Goal: Navigation & Orientation: Find specific page/section

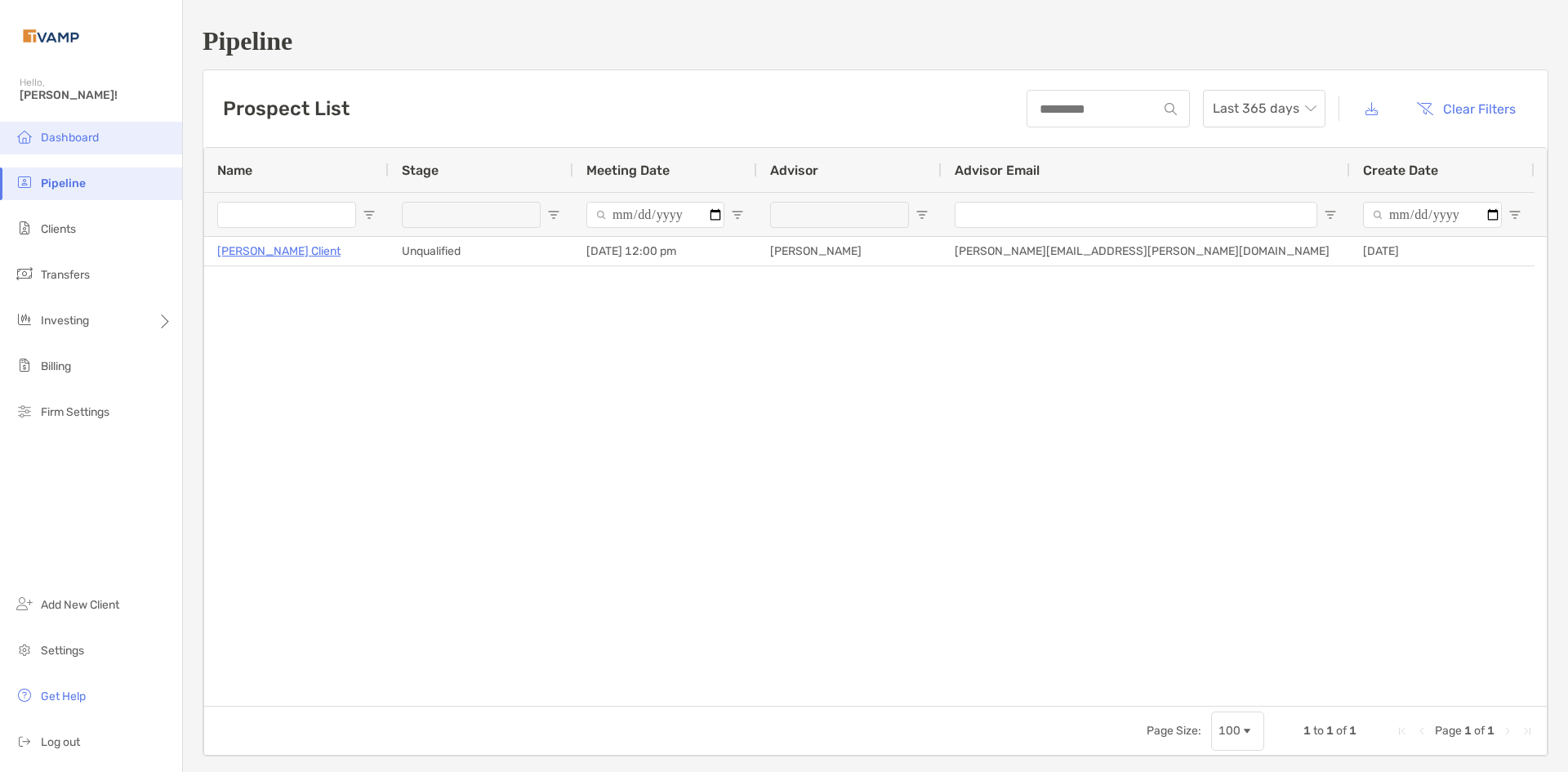
click at [81, 132] on span "Dashboard" at bounding box center [70, 138] width 58 height 14
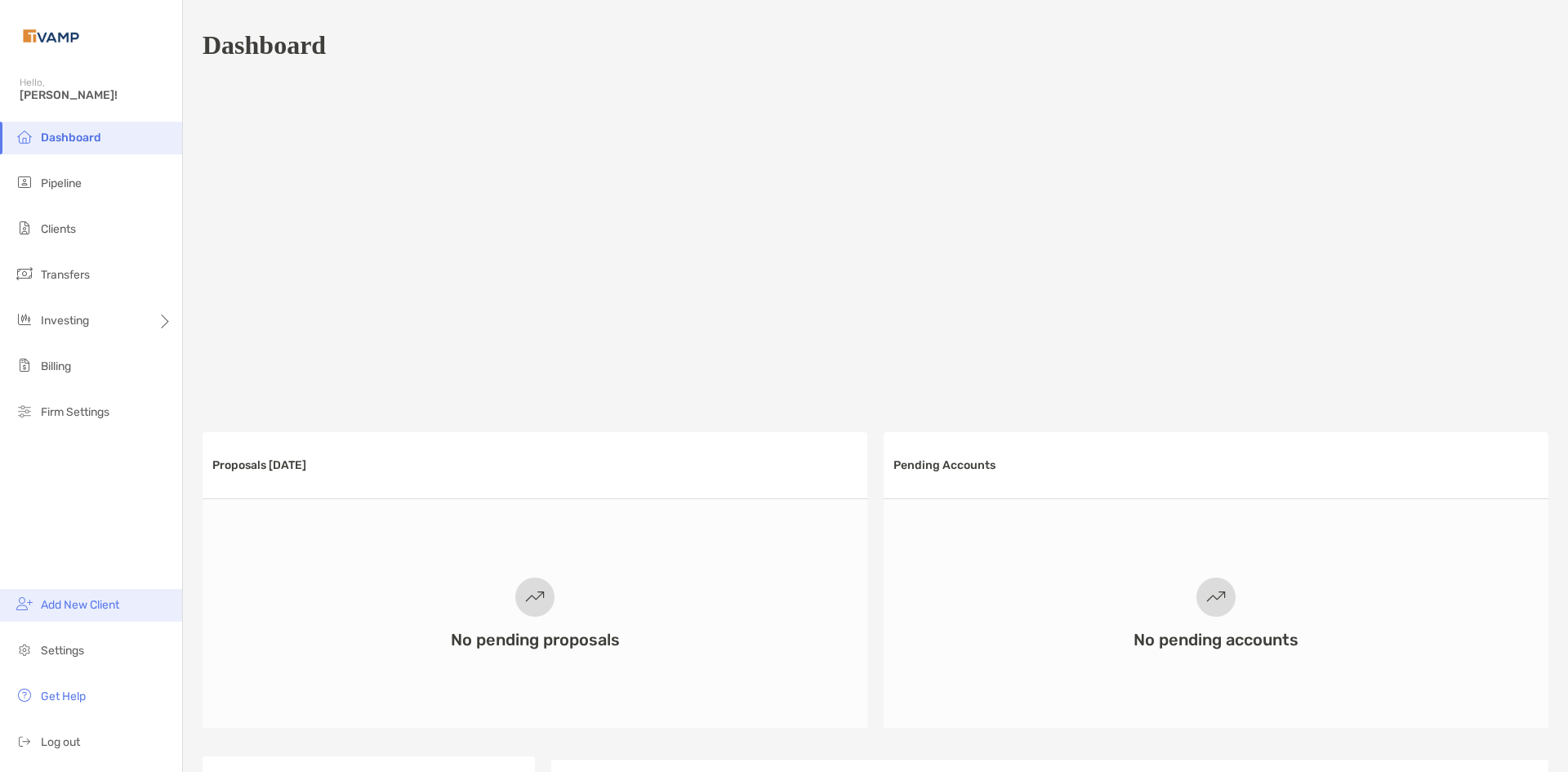
click at [71, 618] on li "Add New Client" at bounding box center [91, 606] width 182 height 33
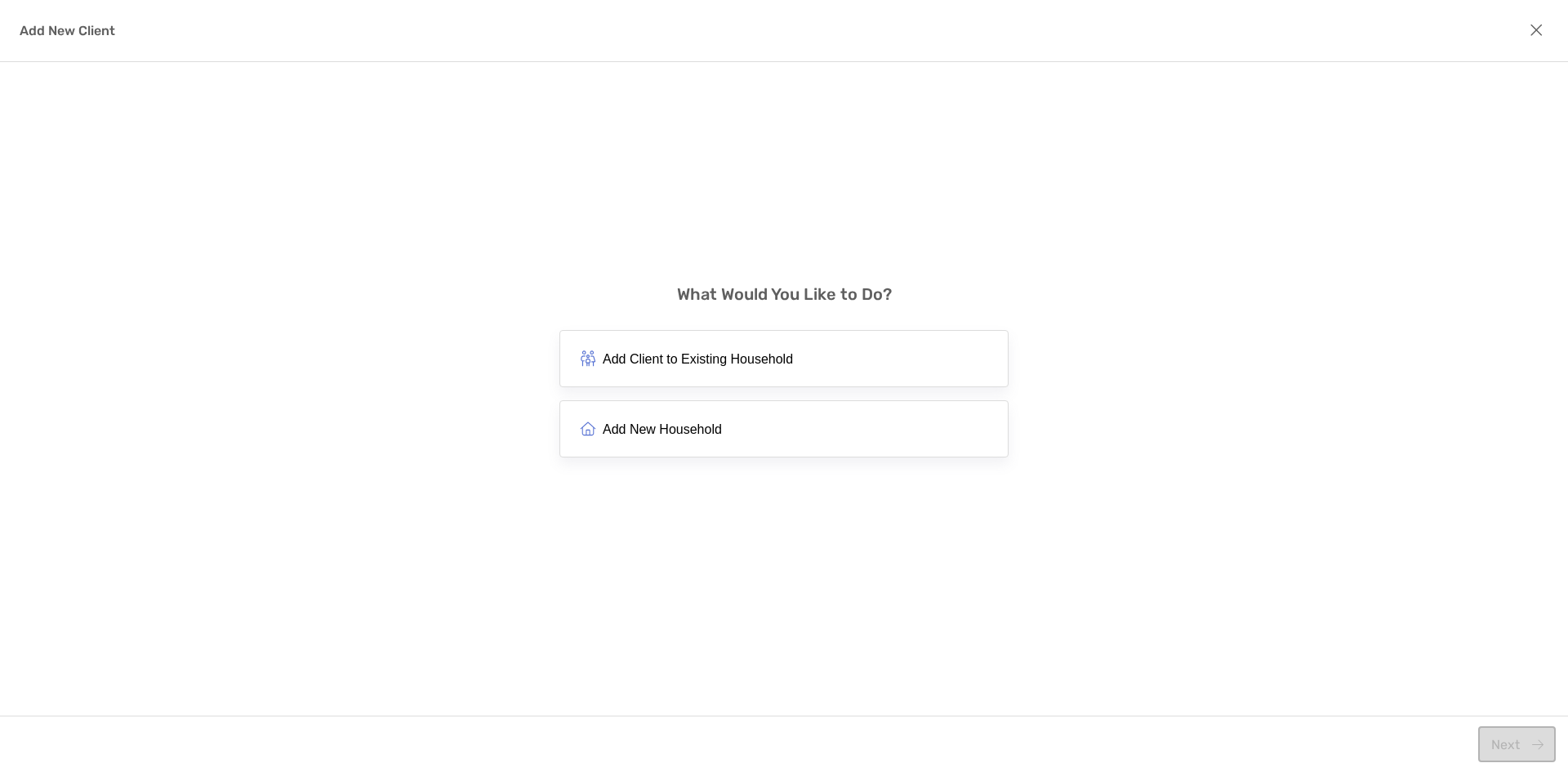
click at [741, 435] on button "Add New Household" at bounding box center [783, 428] width 449 height 57
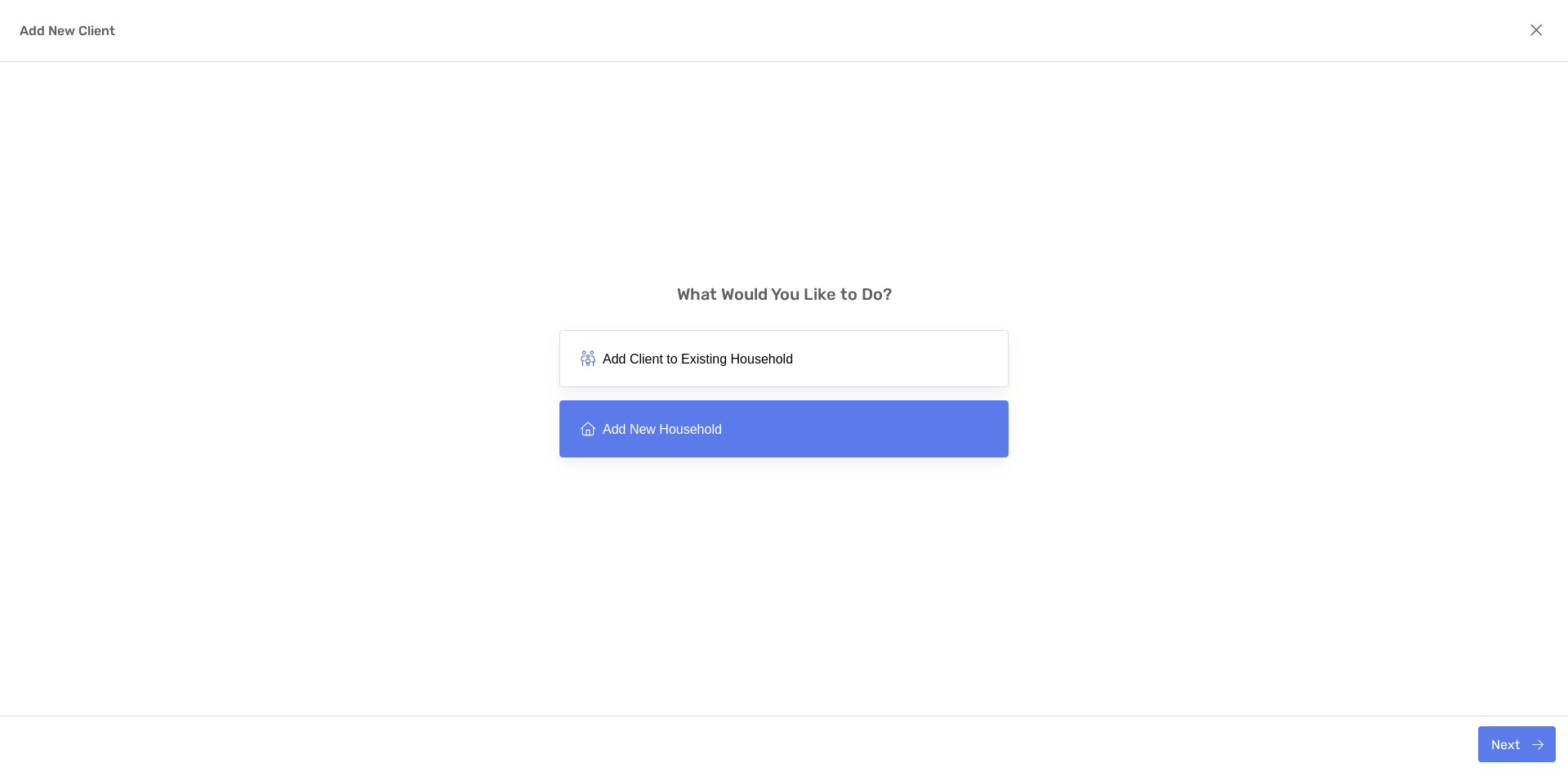
click at [740, 439] on button "Add New Household" at bounding box center [783, 428] width 449 height 57
click at [706, 444] on button "Add New Household" at bounding box center [783, 428] width 449 height 57
click at [1514, 749] on button "Next" at bounding box center [1517, 744] width 77 height 36
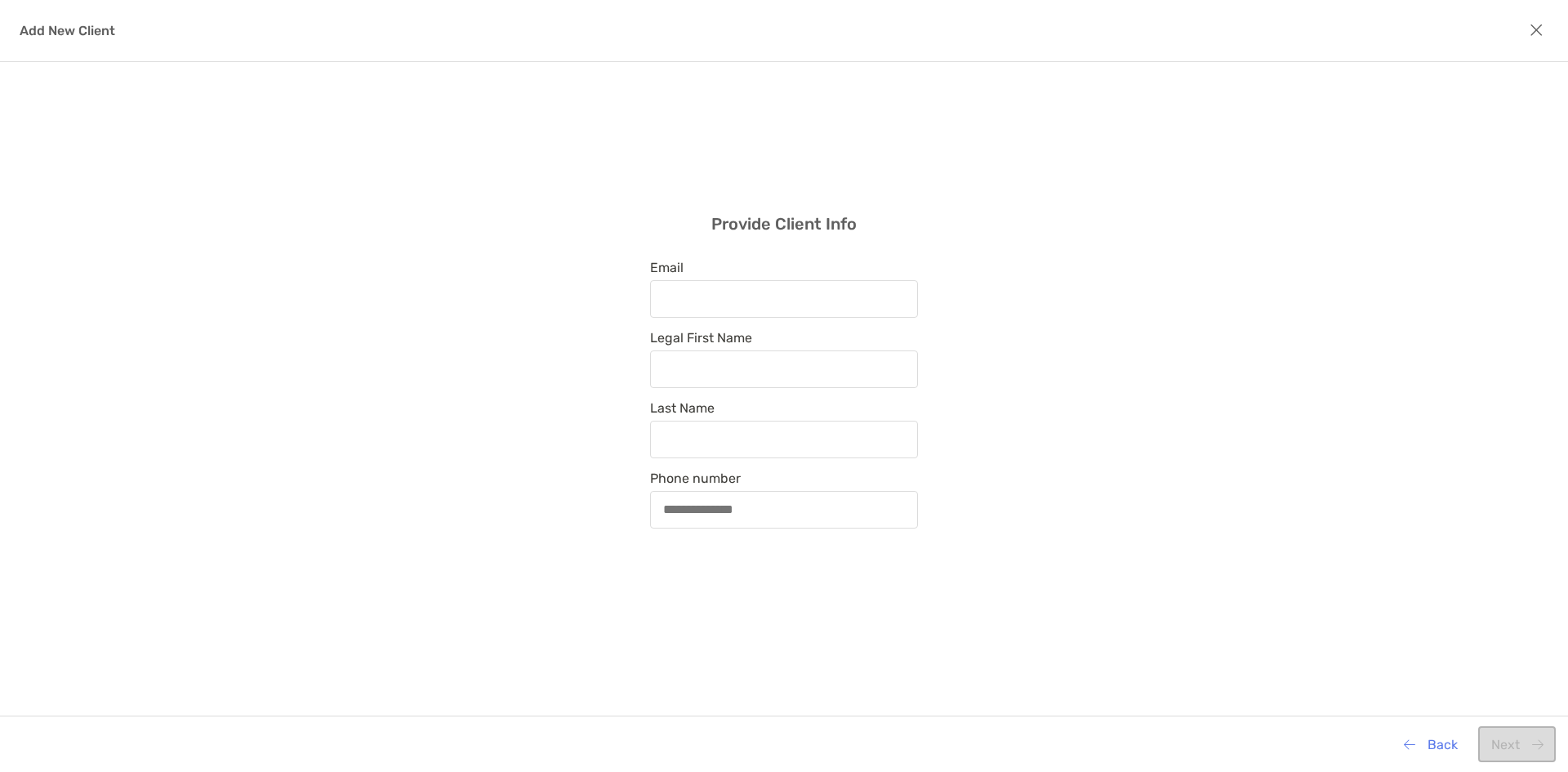
click at [1536, 21] on icon "modal" at bounding box center [1536, 30] width 14 height 18
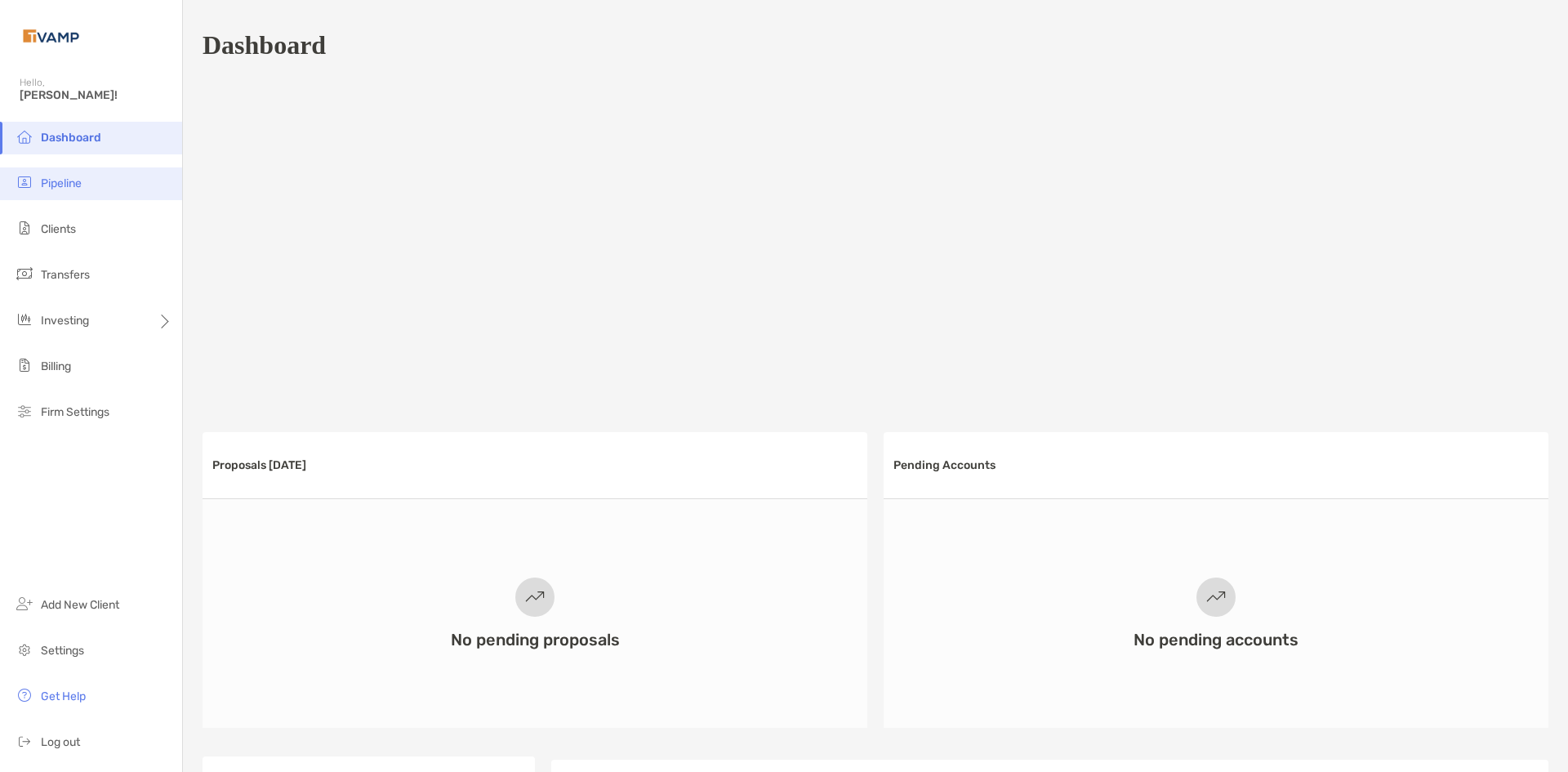
click at [99, 181] on li "Pipeline" at bounding box center [91, 184] width 182 height 33
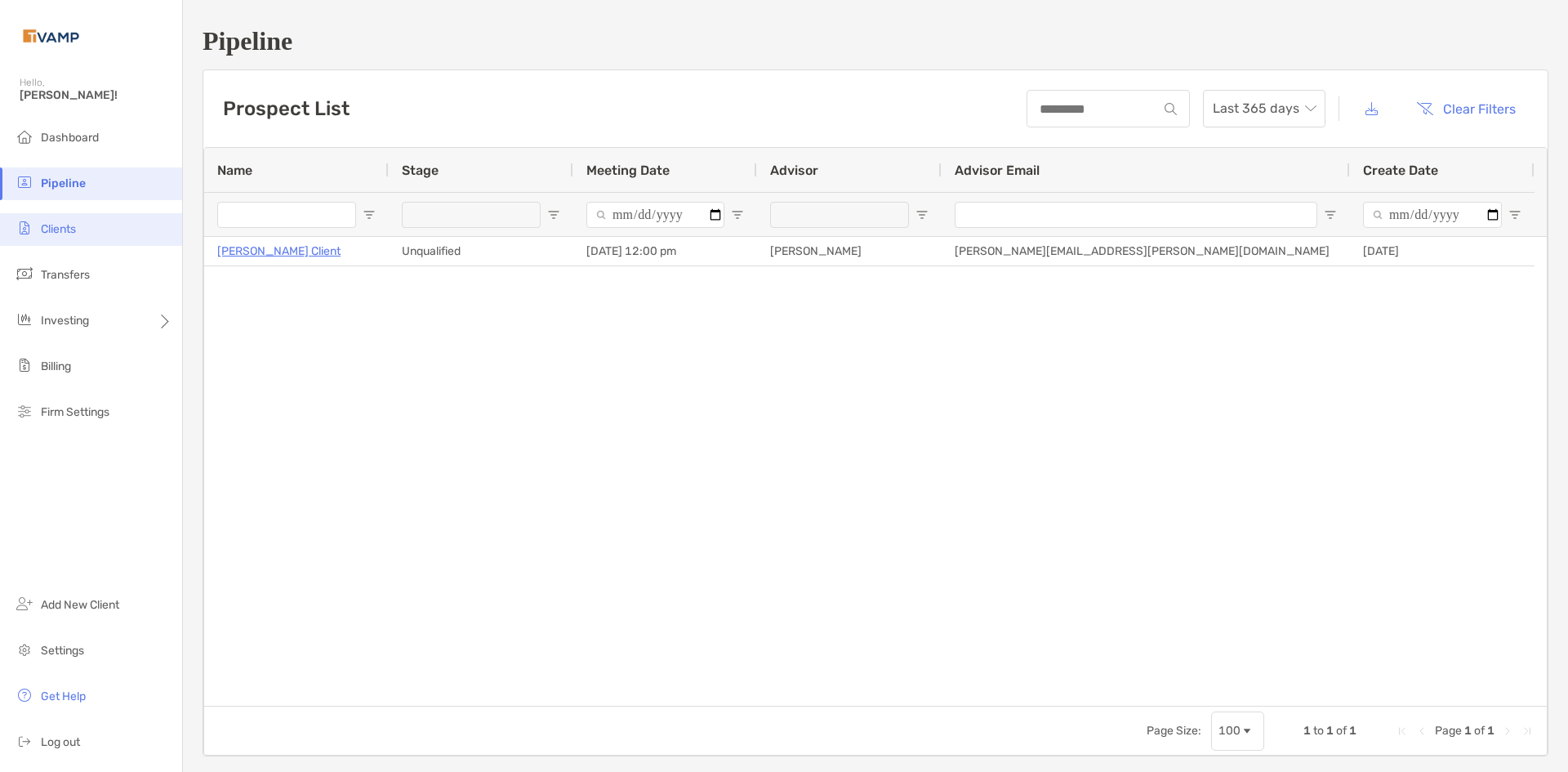
click at [62, 237] on li "Clients" at bounding box center [91, 230] width 182 height 33
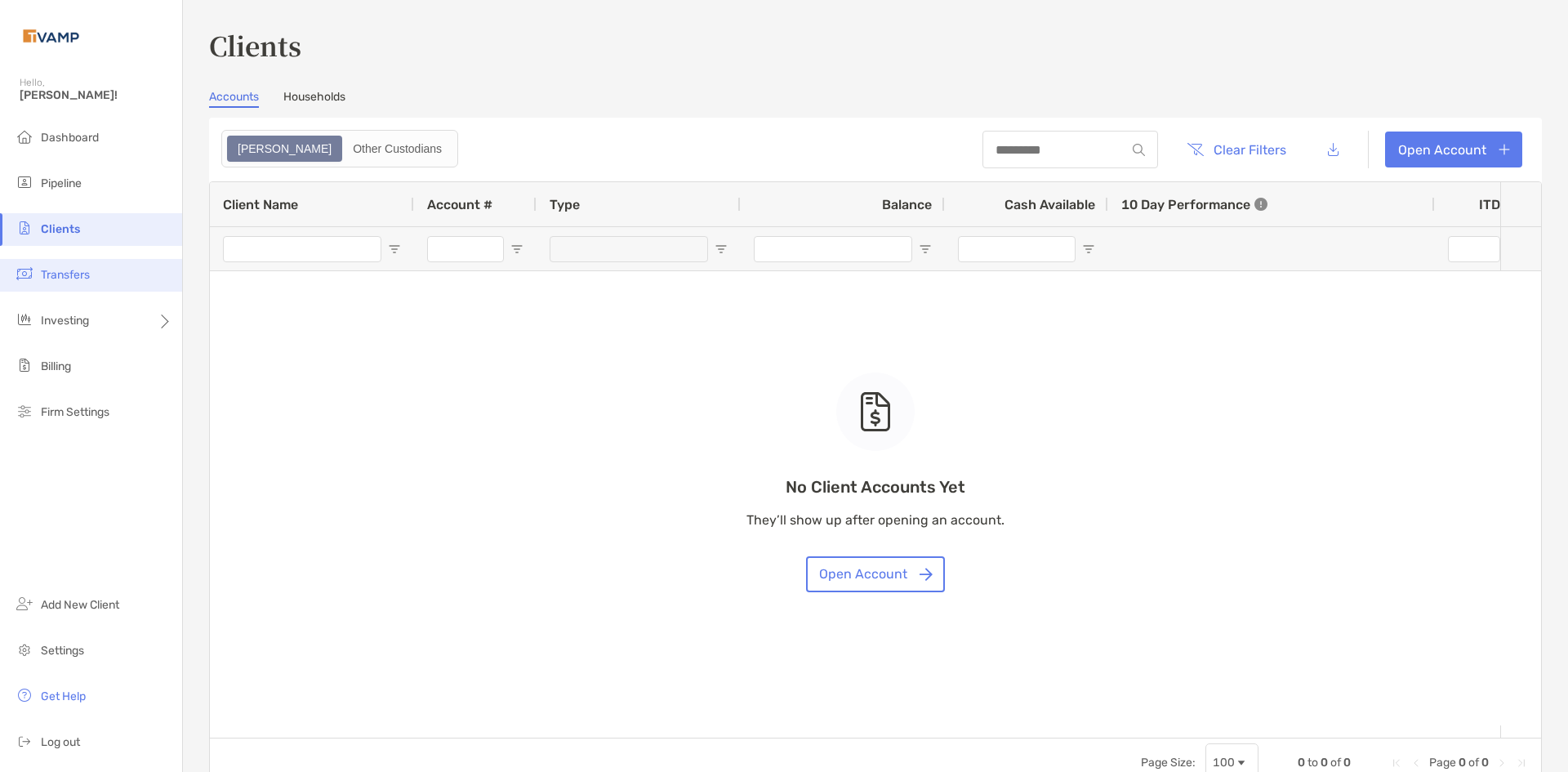
click at [50, 271] on span "Transfers" at bounding box center [65, 274] width 49 height 14
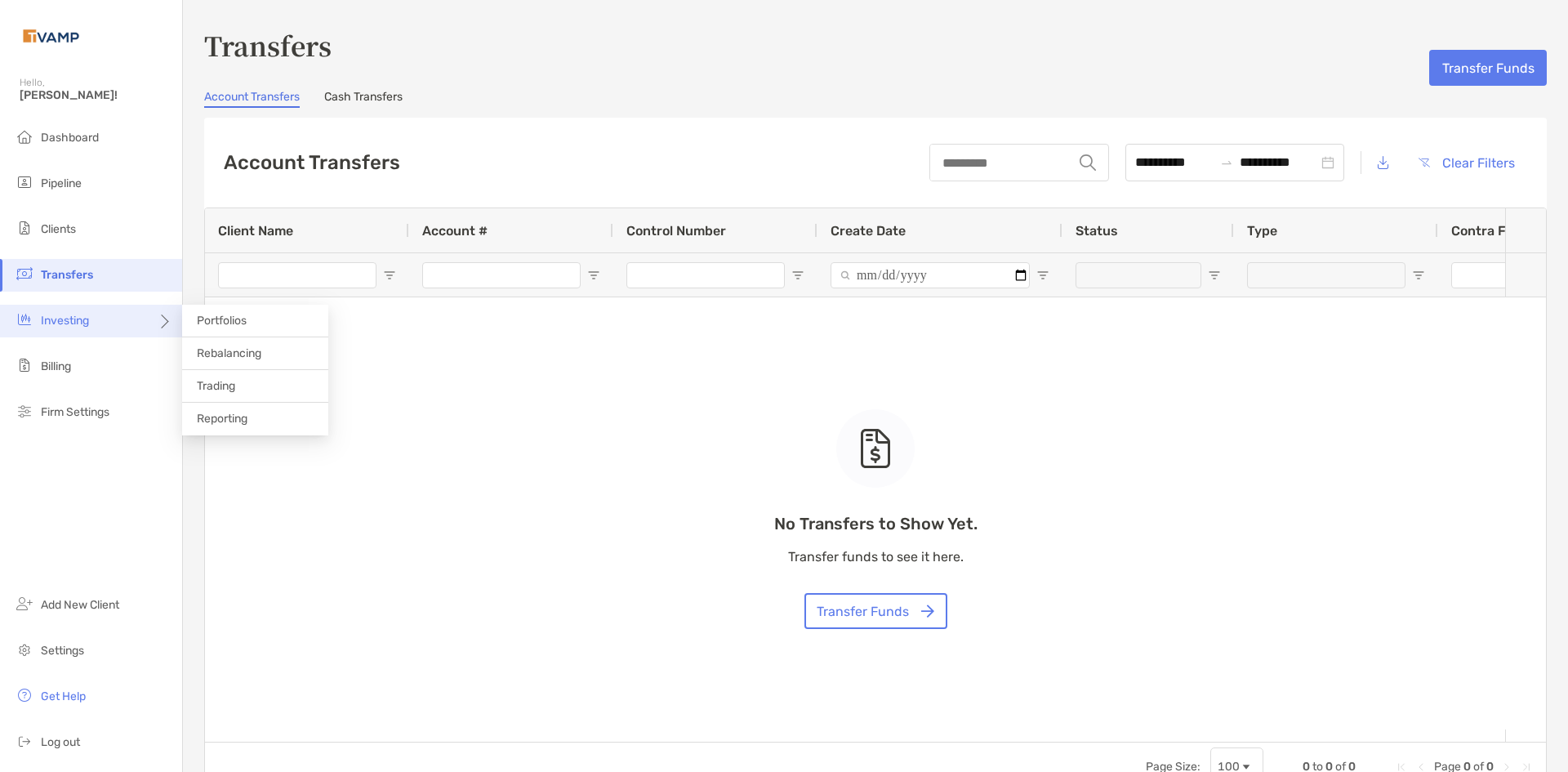
click at [92, 313] on div "Investing" at bounding box center [91, 321] width 182 height 33
click at [118, 319] on div "Investing" at bounding box center [91, 321] width 182 height 33
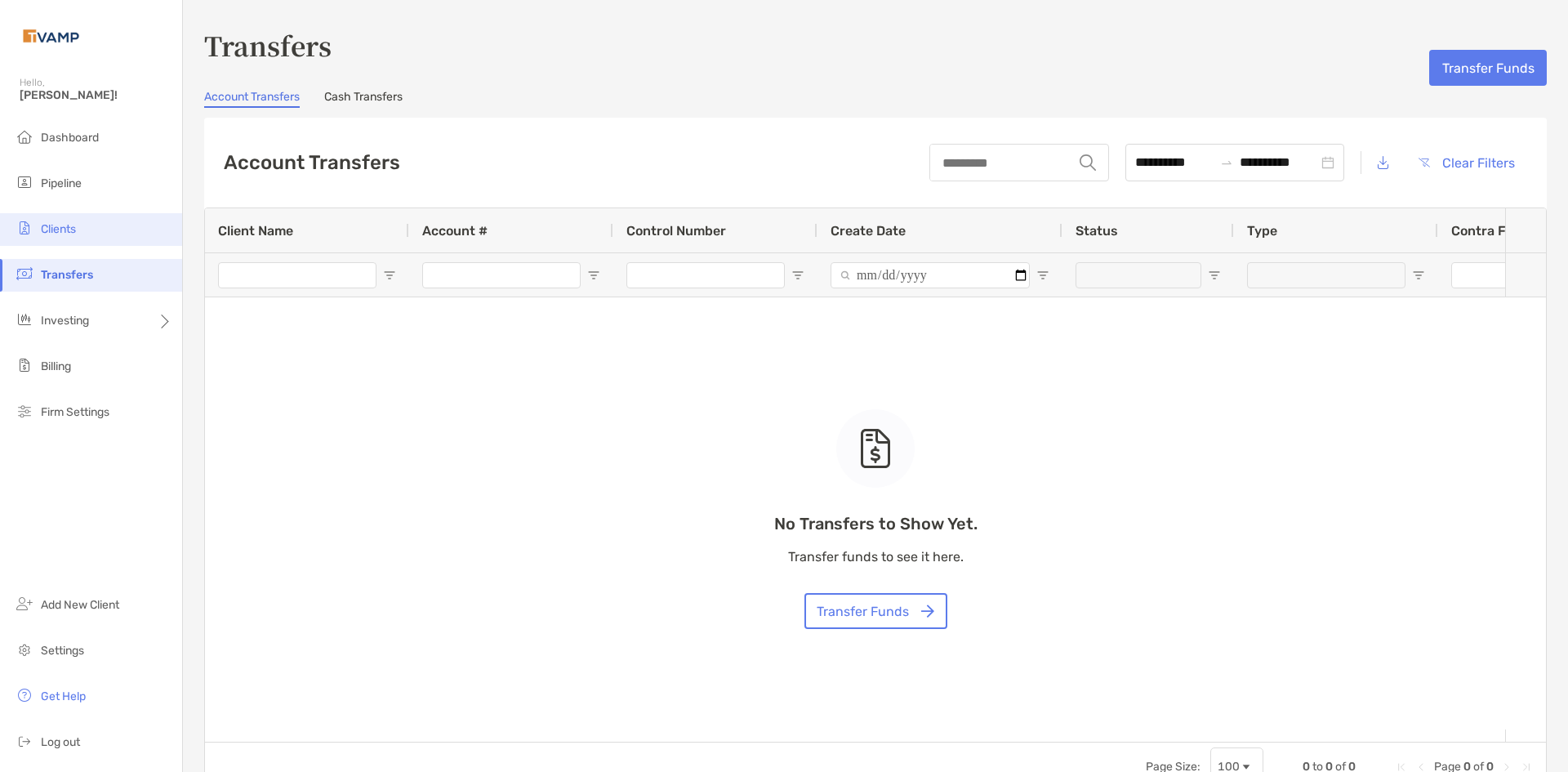
click at [69, 218] on li "Clients" at bounding box center [91, 230] width 182 height 33
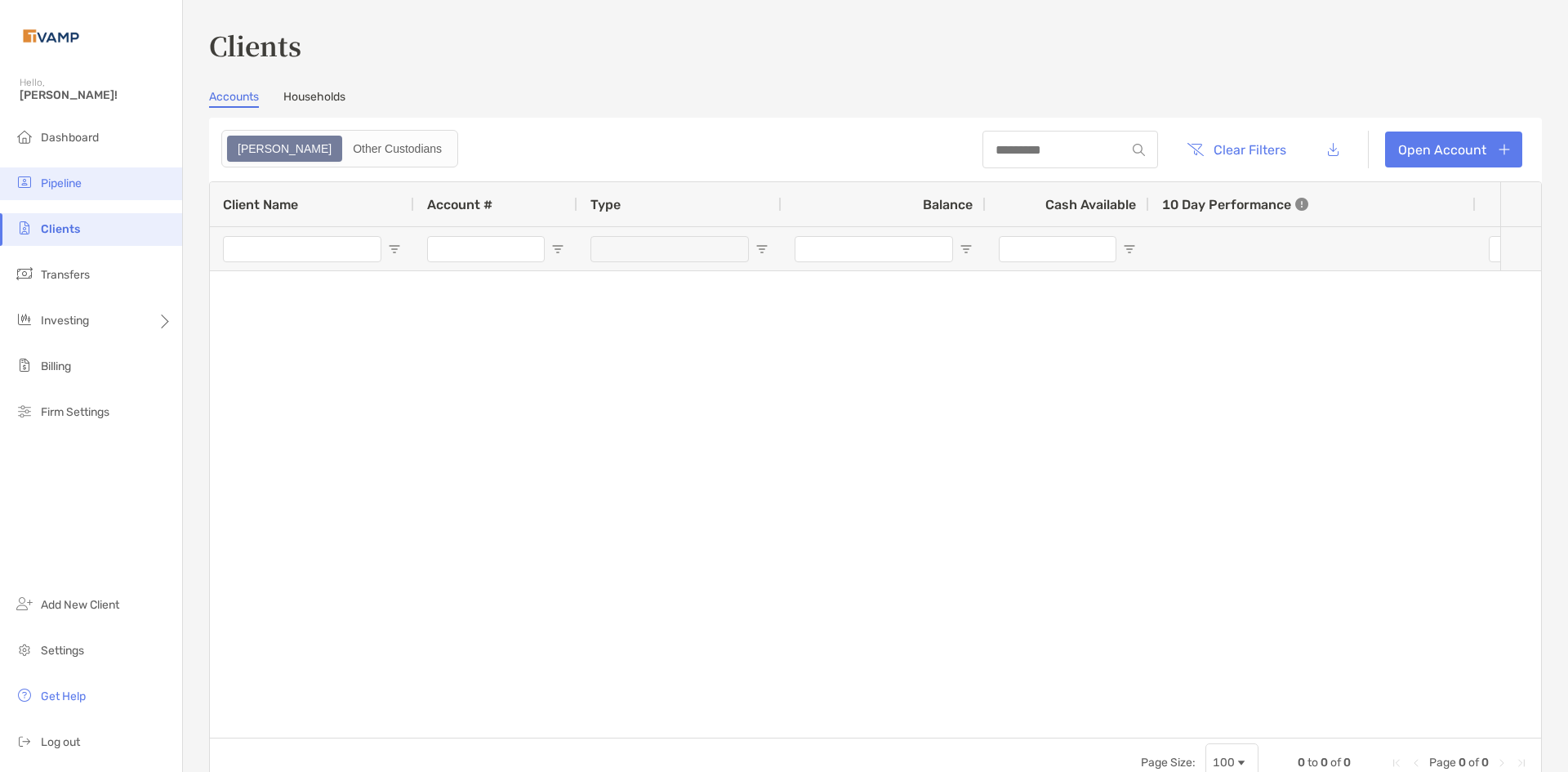
click at [72, 189] on span "Pipeline" at bounding box center [62, 183] width 41 height 14
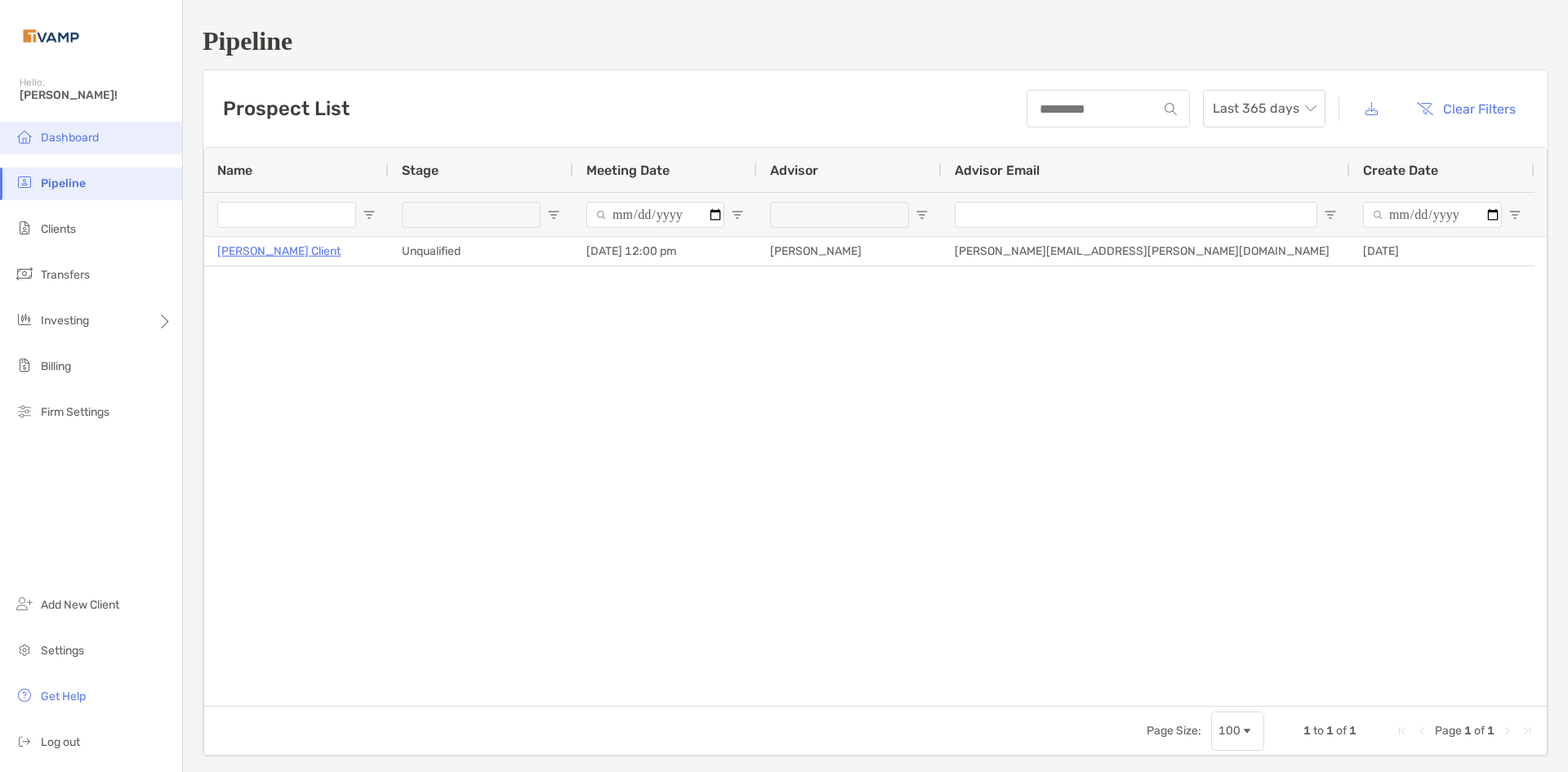
click at [113, 143] on li "Dashboard" at bounding box center [91, 138] width 182 height 33
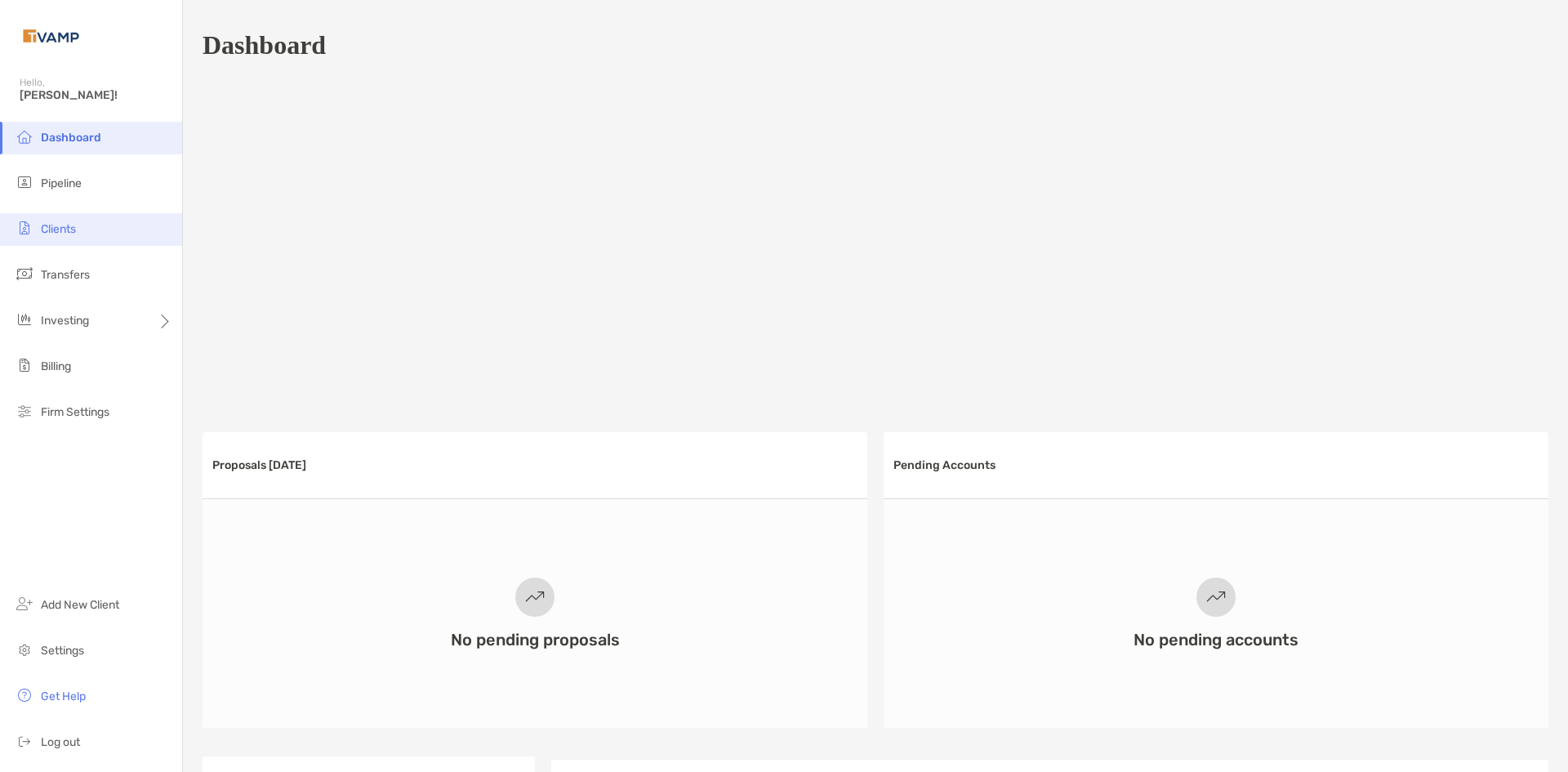
click at [80, 232] on li "Clients" at bounding box center [91, 230] width 182 height 33
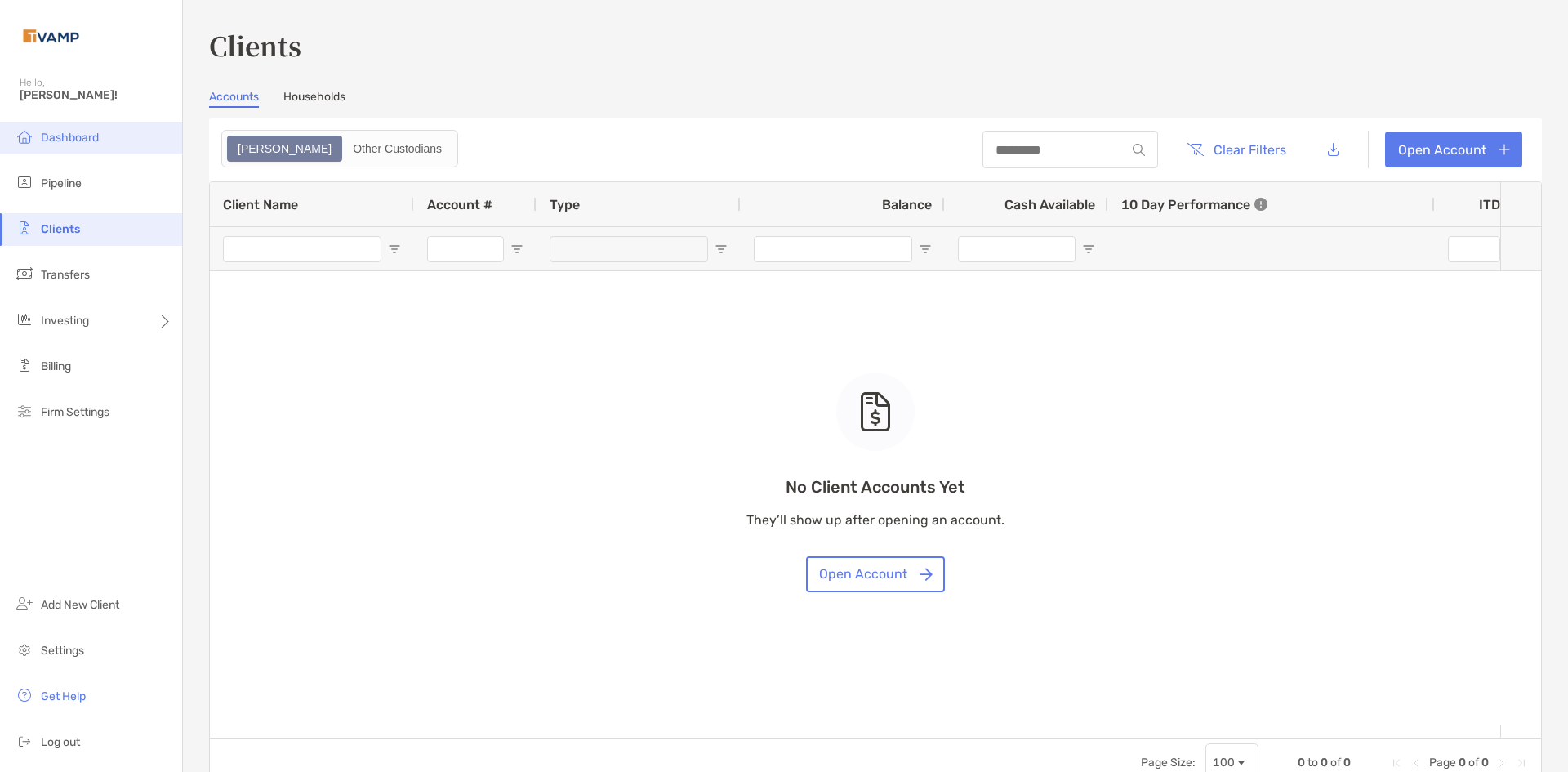
click at [50, 146] on li "Dashboard" at bounding box center [91, 138] width 182 height 33
click at [77, 131] on span "Dashboard" at bounding box center [70, 138] width 58 height 14
click at [77, 147] on li "Dashboard" at bounding box center [91, 138] width 182 height 33
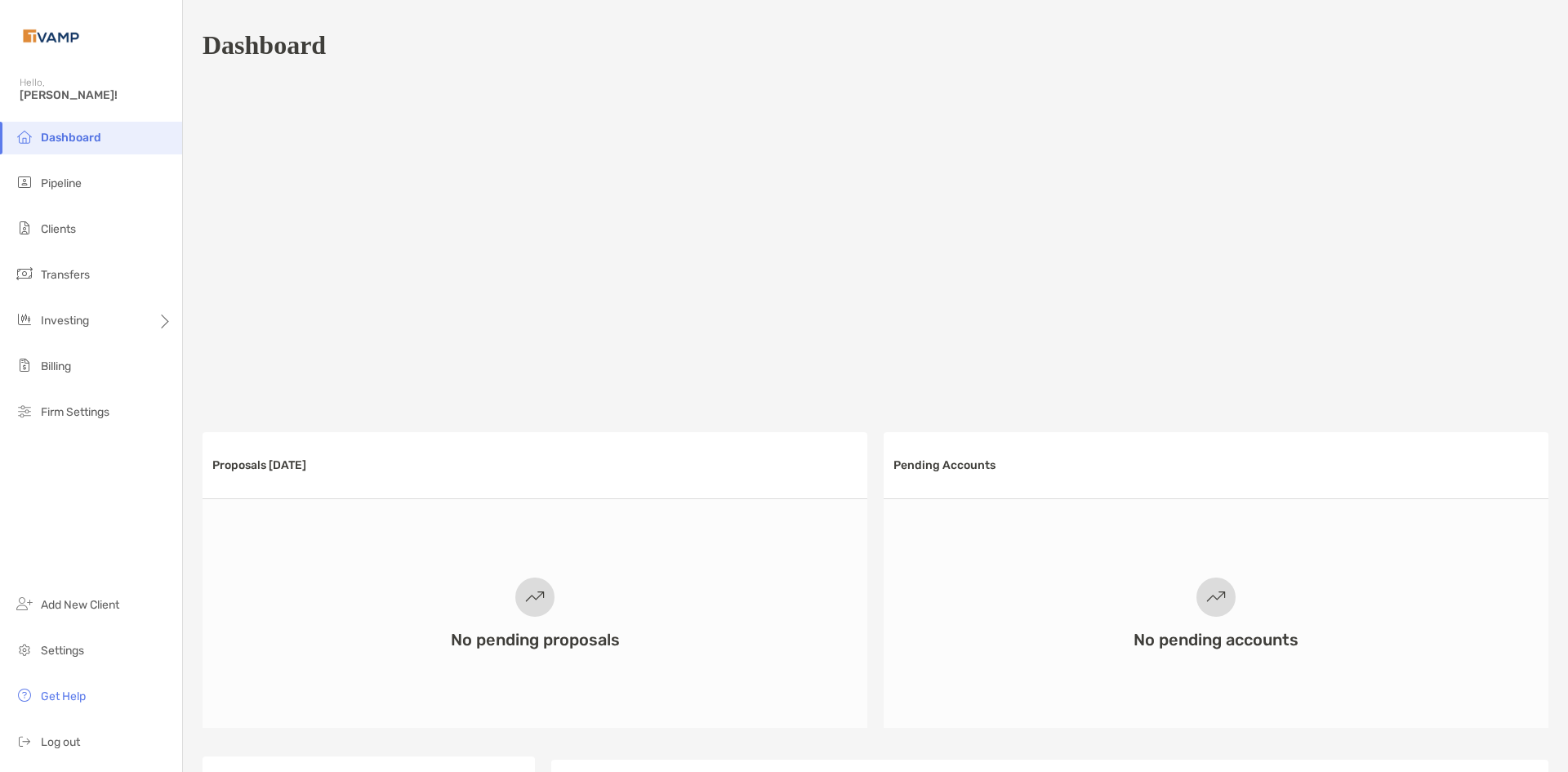
drag, startPoint x: 34, startPoint y: 88, endPoint x: 47, endPoint y: 65, distance: 26.4
click at [34, 86] on div "Hello, [PERSON_NAME]!" at bounding box center [91, 98] width 182 height 47
click at [128, 133] on li "Dashboard" at bounding box center [91, 138] width 182 height 33
